Goal: Task Accomplishment & Management: Use online tool/utility

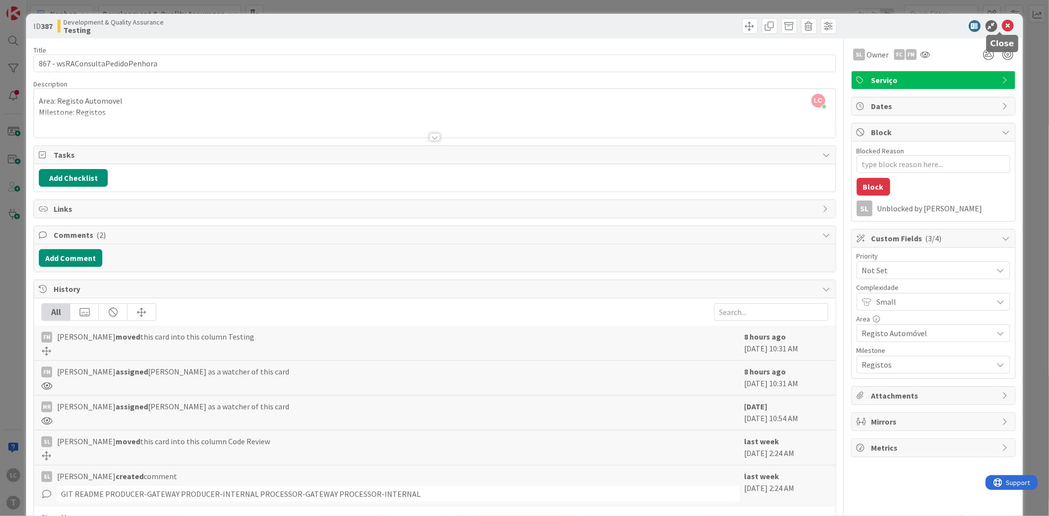
click at [1002, 26] on icon at bounding box center [1008, 26] width 12 height 12
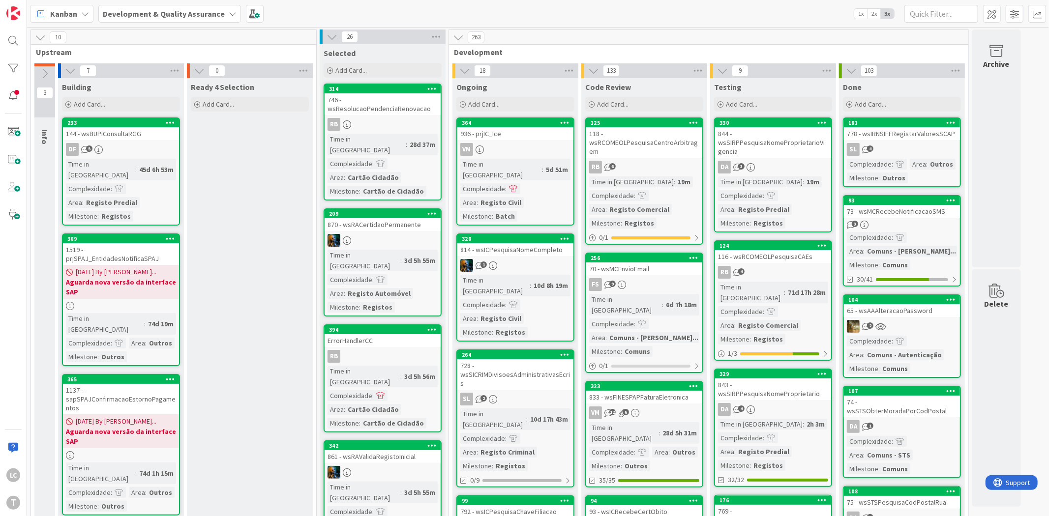
click at [714, 10] on div "Kanban Development & Quality Assurance 1x 2x 3x" at bounding box center [538, 13] width 1022 height 27
